Goal: Find specific page/section: Find specific page/section

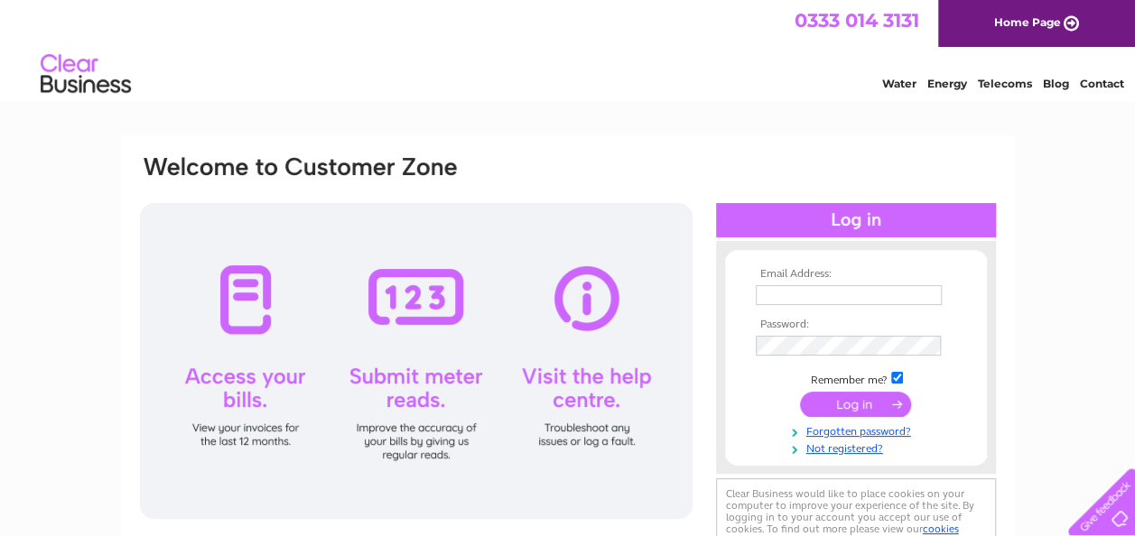
type input "mhautosuk@googlemail.com"
click at [847, 403] on input "submit" at bounding box center [855, 404] width 111 height 25
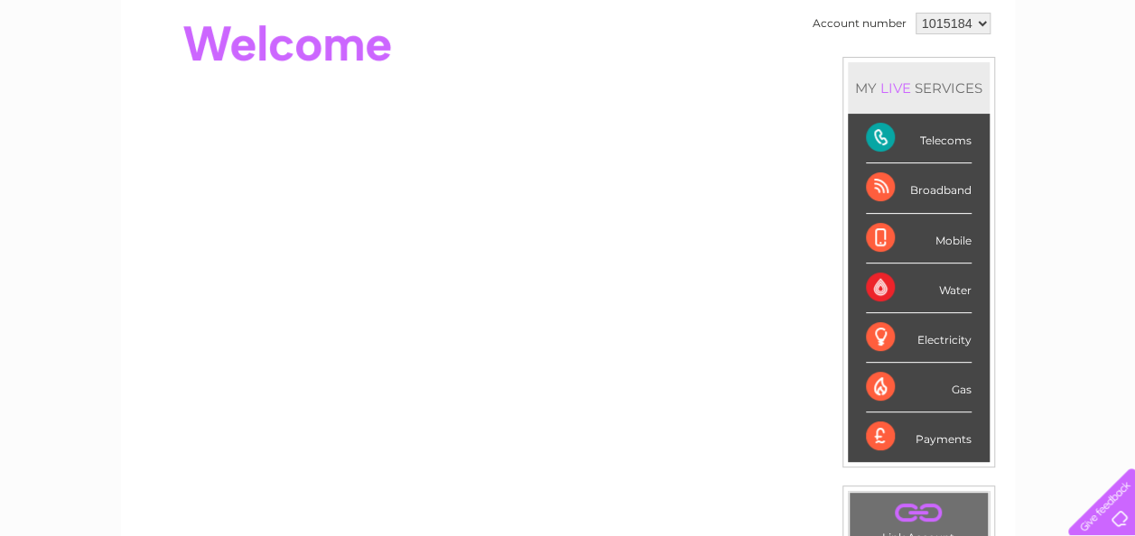
scroll to position [271, 0]
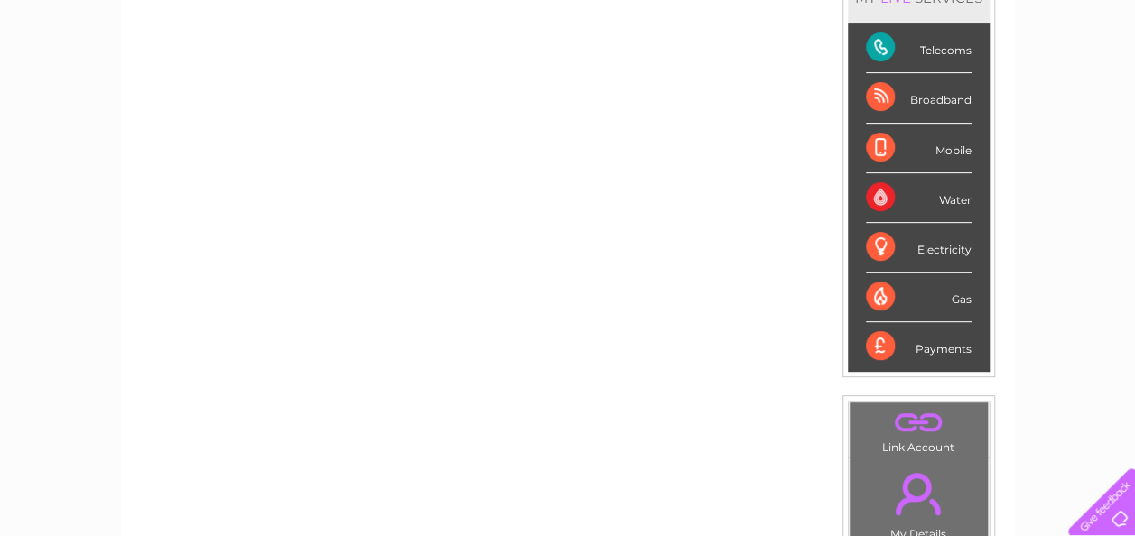
click at [932, 350] on div "Payments" at bounding box center [919, 346] width 106 height 49
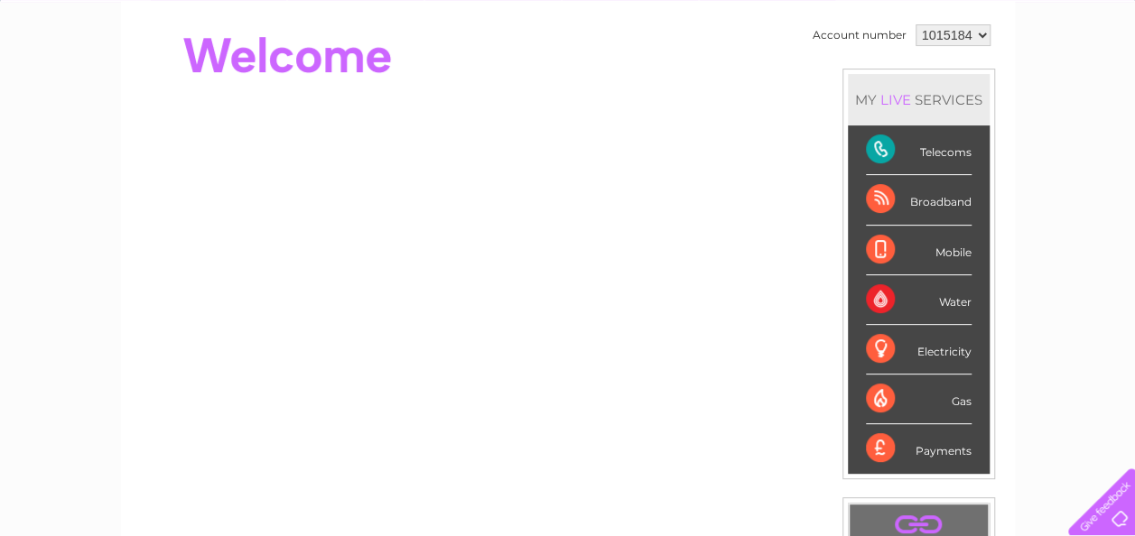
scroll to position [0, 0]
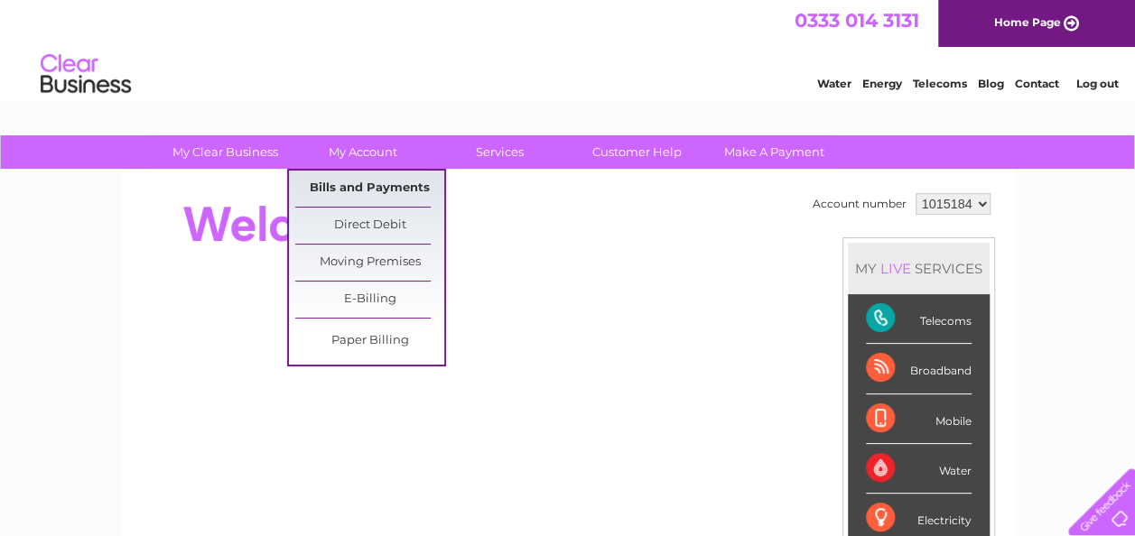
click at [395, 186] on link "Bills and Payments" at bounding box center [369, 189] width 149 height 36
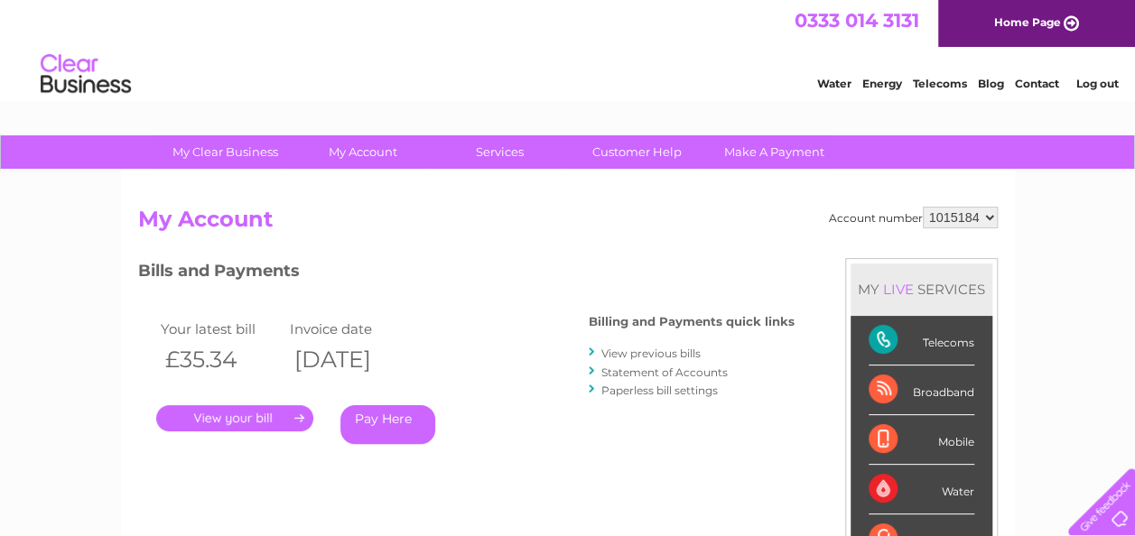
click at [208, 417] on link "." at bounding box center [234, 418] width 157 height 26
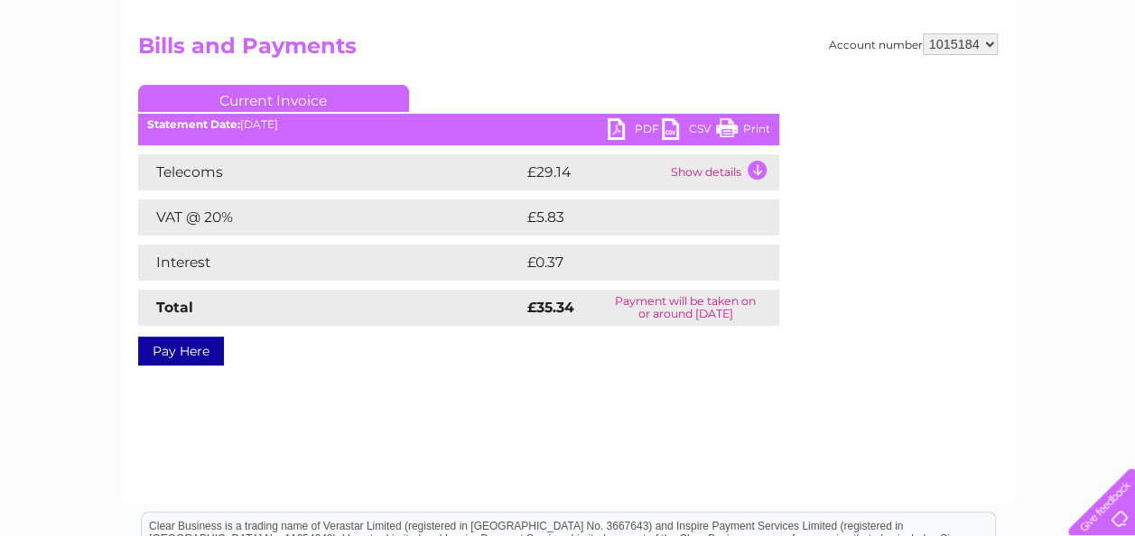
scroll to position [181, 0]
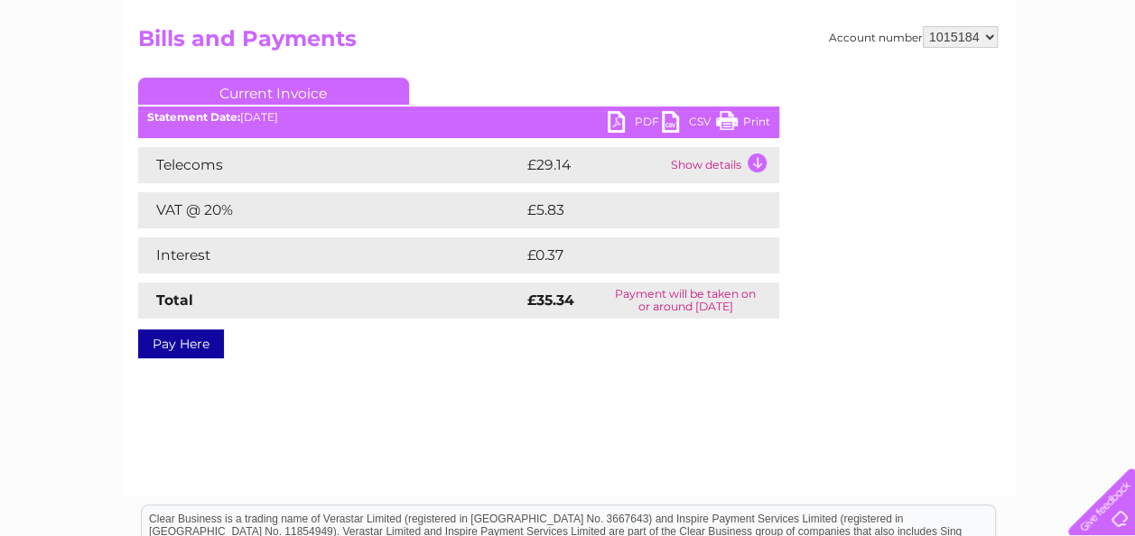
click at [753, 117] on link "Print" at bounding box center [743, 124] width 54 height 26
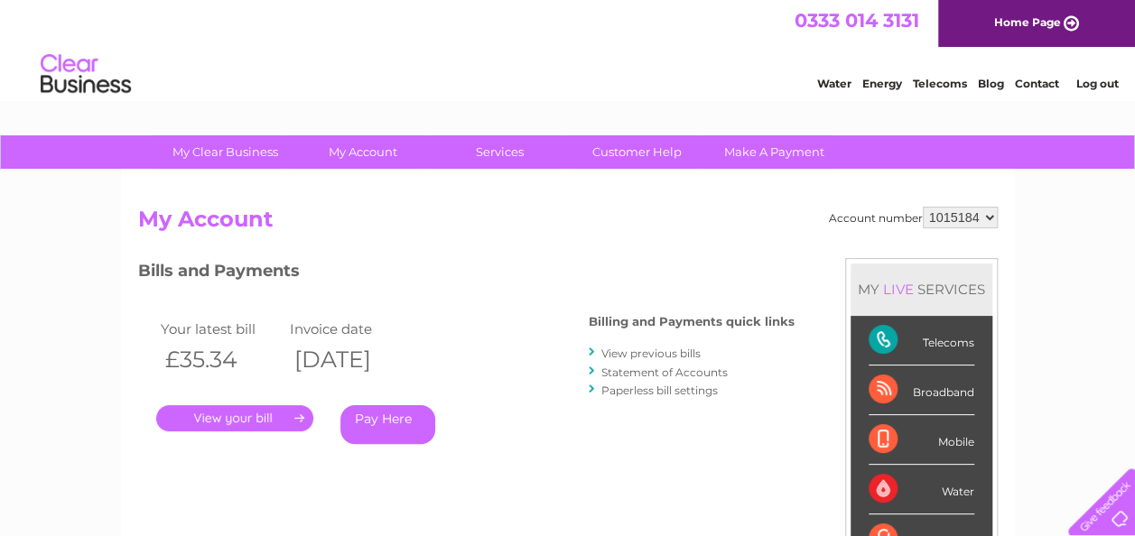
click at [1100, 88] on link "Log out" at bounding box center [1096, 84] width 42 height 14
